Goal: Transaction & Acquisition: Purchase product/service

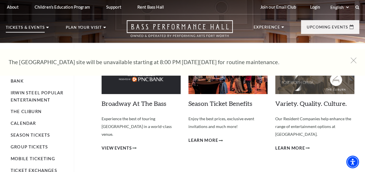
click at [35, 29] on p "Tickets & Events" at bounding box center [25, 29] width 39 height 7
click at [33, 124] on link "Calendar" at bounding box center [23, 123] width 25 height 5
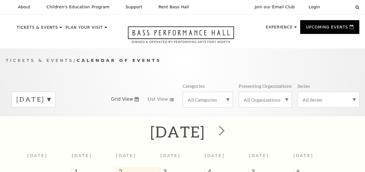
scroll to position [51, 0]
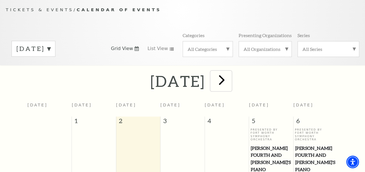
click at [230, 84] on span "next" at bounding box center [221, 80] width 16 height 16
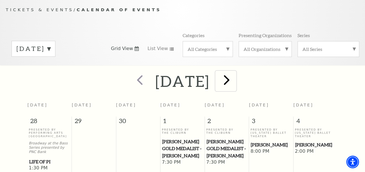
click at [235, 83] on span "next" at bounding box center [226, 80] width 16 height 16
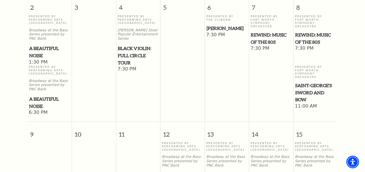
scroll to position [289, 0]
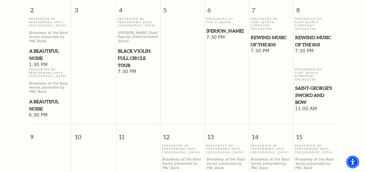
click at [128, 54] on span "Black Violin: Full Circle Tour" at bounding box center [138, 58] width 41 height 21
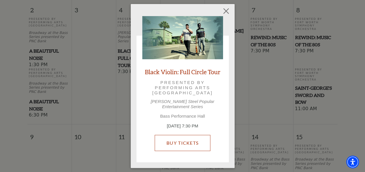
click at [191, 137] on link "Buy Tickets" at bounding box center [183, 143] width 56 height 16
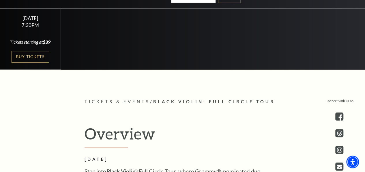
scroll to position [106, 0]
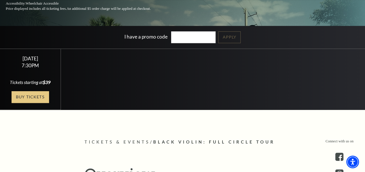
click at [35, 95] on link "Buy Tickets" at bounding box center [30, 97] width 37 height 12
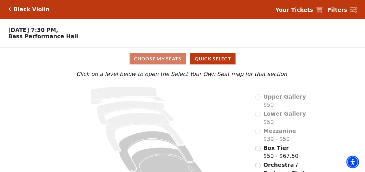
click at [146, 61] on div "Choose My Seats Quick Select" at bounding box center [183, 58] width 274 height 11
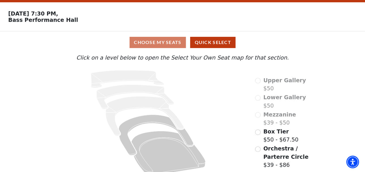
scroll to position [25, 0]
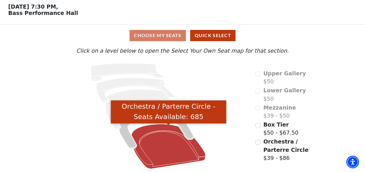
click at [164, 135] on icon "Orchestra / Parterre Circle - Seats Available: 685" at bounding box center [168, 146] width 74 height 45
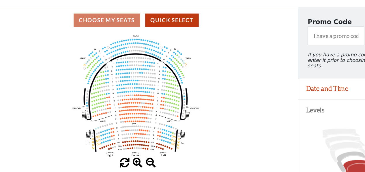
scroll to position [27, 0]
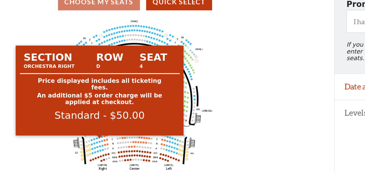
click at [112, 127] on circle at bounding box center [112, 125] width 1 height 1
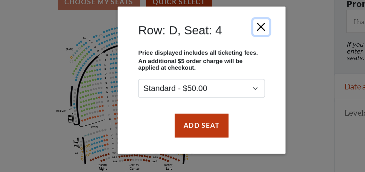
click at [223, 48] on button "Close" at bounding box center [223, 49] width 11 height 11
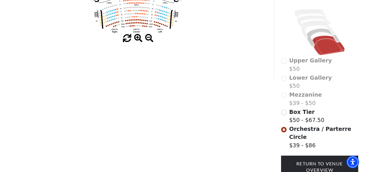
scroll to position [168, 0]
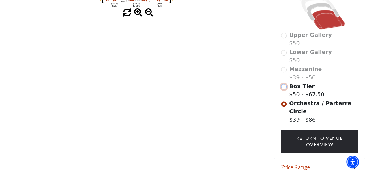
click at [281, 85] on input "Box Tier$50 - $67.50\a" at bounding box center [283, 86] width 5 height 5
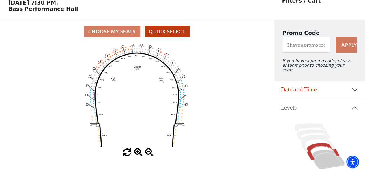
scroll to position [28, 0]
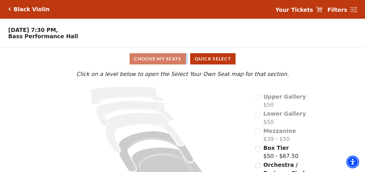
drag, startPoint x: 168, startPoint y: 60, endPoint x: 369, endPoint y: 61, distance: 201.0
click at [364, 61] on html "Skip to main content Enable accessibility for low vision Open the accessibility…" at bounding box center [182, 86] width 365 height 172
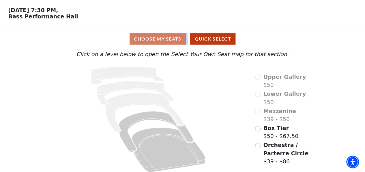
scroll to position [25, 0]
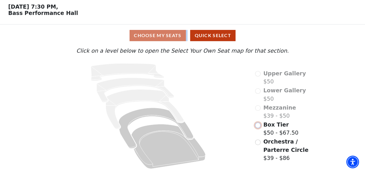
click at [258, 125] on input "Box Tier$50 - $67.50\a" at bounding box center [257, 125] width 5 height 5
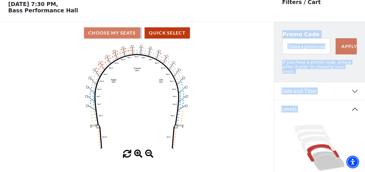
scroll to position [27, 0]
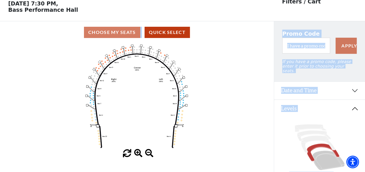
click at [179, 97] on icon "Left (BOX) Right (BOX) Center (BOX) Box ZZ Box U Box T Box S Box R Box Q Box P …" at bounding box center [137, 97] width 246 height 106
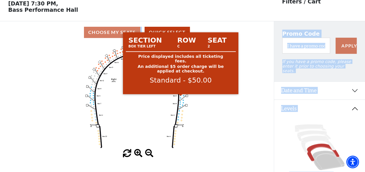
click at [180, 96] on circle at bounding box center [180, 95] width 1 height 1
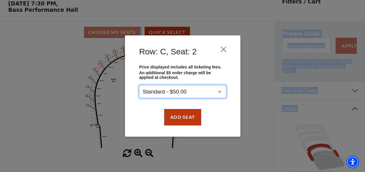
click at [218, 92] on select "Standard - $50.00" at bounding box center [182, 92] width 87 height 13
click at [139, 86] on select "Standard - $50.00" at bounding box center [182, 92] width 87 height 13
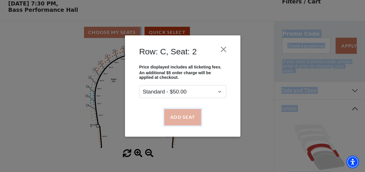
click at [186, 115] on button "Add Seat" at bounding box center [182, 117] width 37 height 16
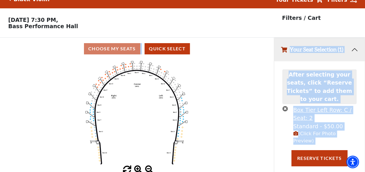
scroll to position [13, 0]
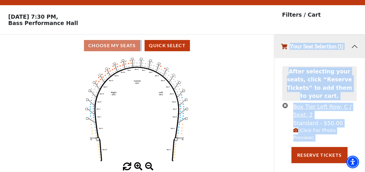
click at [354, 47] on button "Your Seat Selection (1)" at bounding box center [319, 46] width 91 height 23
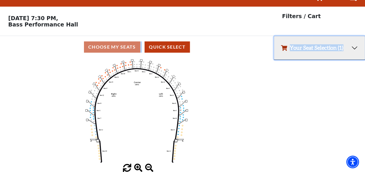
click at [354, 47] on button "Your Seat Selection (1)" at bounding box center [319, 47] width 91 height 23
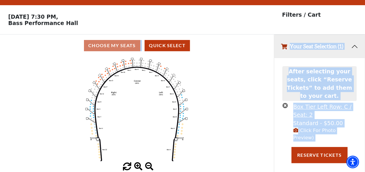
click at [179, 112] on icon "Left (BOX) Right (BOX) Center (BOX) Box ZZ Box U Box T Box S Box R Box Q Box P …" at bounding box center [137, 110] width 246 height 106
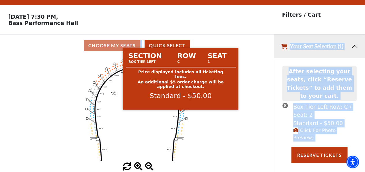
click at [181, 112] on circle at bounding box center [180, 111] width 1 height 1
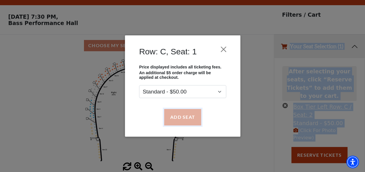
click at [180, 121] on button "Add Seat" at bounding box center [182, 117] width 37 height 16
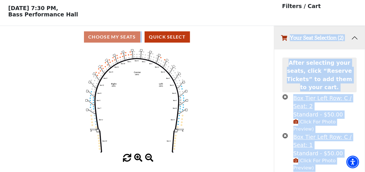
scroll to position [36, 0]
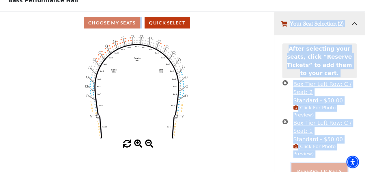
click at [307, 163] on button "Reserve Tickets" at bounding box center [319, 171] width 56 height 16
click at [284, 80] on icon "times-circle" at bounding box center [284, 82] width 5 height 5
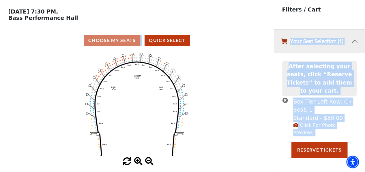
scroll to position [13, 0]
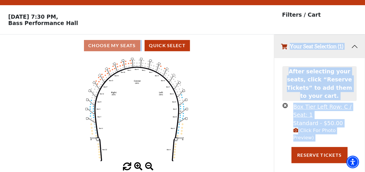
click at [284, 103] on icon "times-circle" at bounding box center [284, 105] width 5 height 5
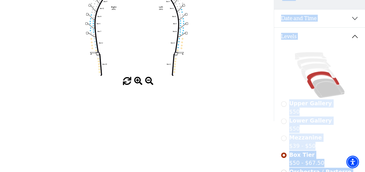
scroll to position [107, 0]
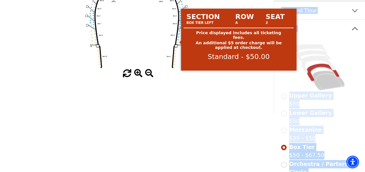
click at [178, 40] on circle at bounding box center [177, 39] width 1 height 1
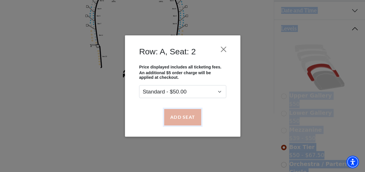
click at [188, 115] on button "Add Seat" at bounding box center [182, 117] width 37 height 16
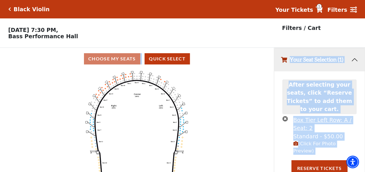
scroll to position [0, 0]
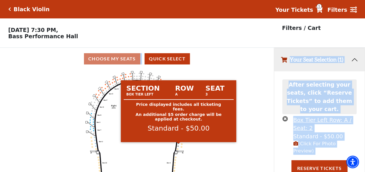
click at [178, 144] on circle at bounding box center [178, 143] width 1 height 1
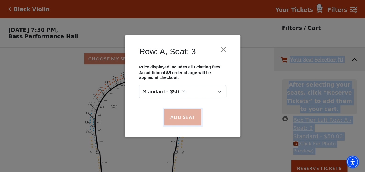
click at [183, 116] on button "Add Seat" at bounding box center [182, 117] width 37 height 16
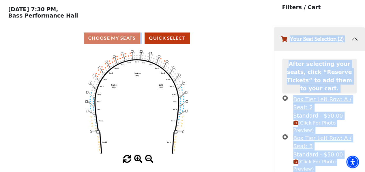
scroll to position [22, 0]
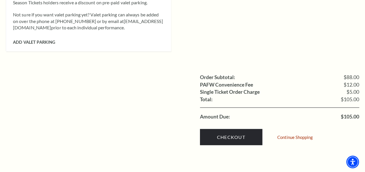
scroll to position [554, 0]
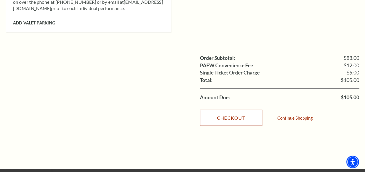
click at [243, 110] on link "Checkout" at bounding box center [231, 118] width 62 height 16
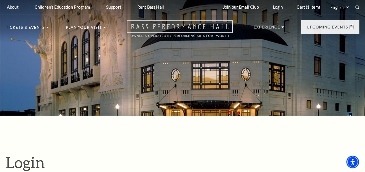
click at [200, 27] on use "Open this option" at bounding box center [180, 28] width 106 height 17
